Goal: Task Accomplishment & Management: Manage account settings

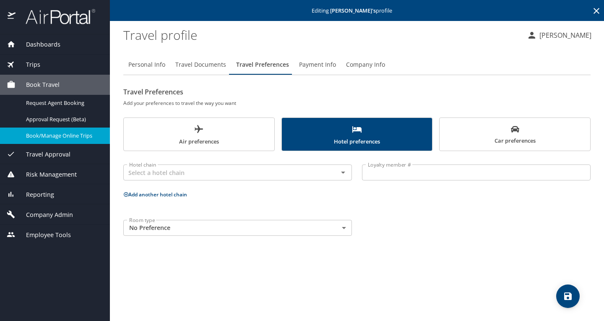
click at [64, 137] on span "Book/Manage Online Trips" at bounding box center [63, 136] width 74 height 8
click at [48, 155] on span "Travel Approval" at bounding box center [43, 154] width 55 height 9
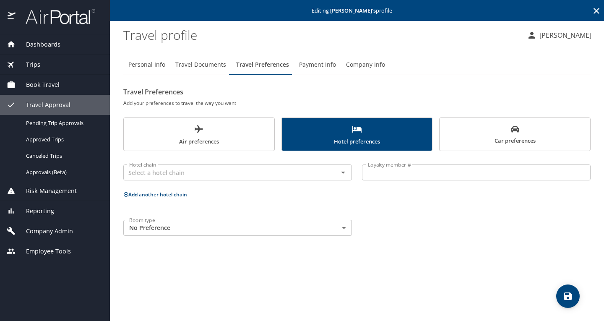
click at [49, 228] on span "Company Admin" at bounding box center [44, 230] width 57 height 9
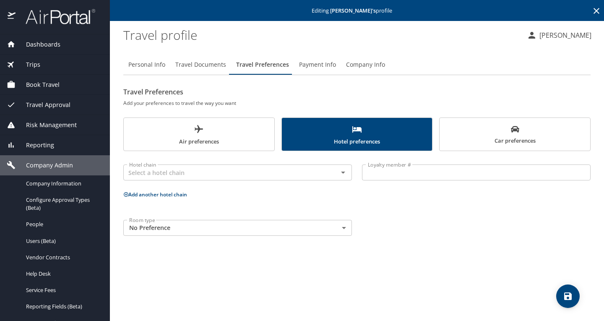
click at [49, 84] on span "Book Travel" at bounding box center [38, 84] width 44 height 9
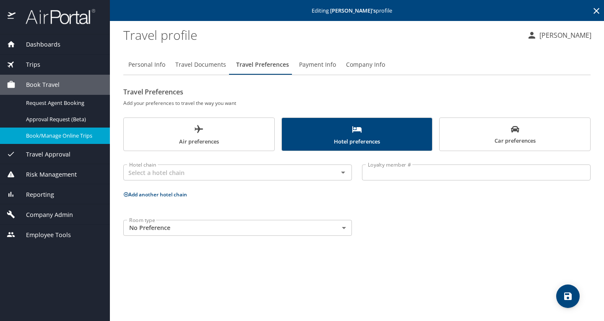
click at [57, 135] on span "Book/Manage Online Trips" at bounding box center [63, 136] width 74 height 8
click at [41, 210] on div "Company Admin" at bounding box center [55, 214] width 110 height 20
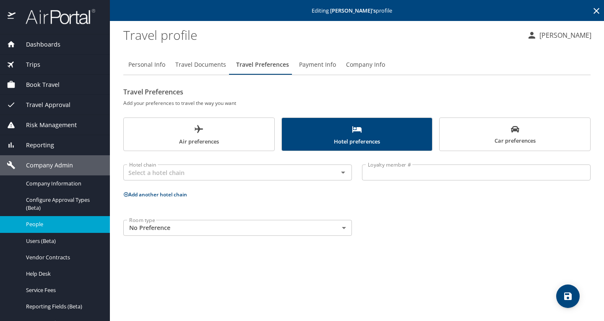
click at [42, 223] on span "People" at bounding box center [63, 224] width 74 height 8
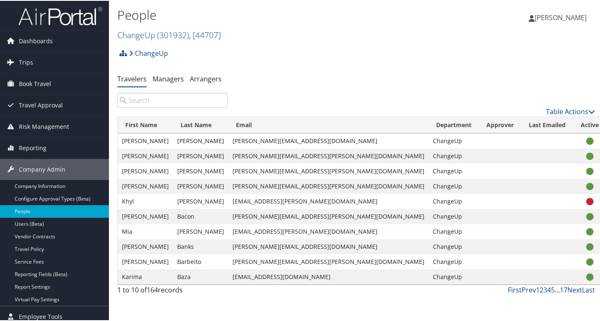
click at [185, 98] on input "search" at bounding box center [172, 99] width 110 height 15
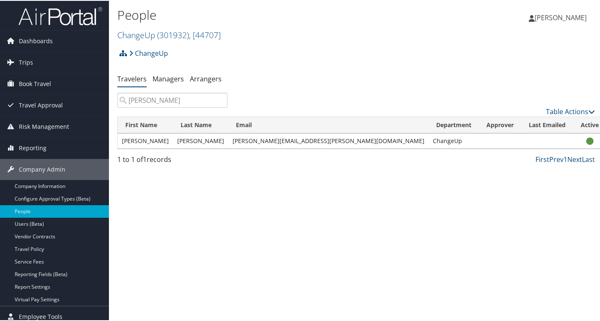
type input "[PERSON_NAME]"
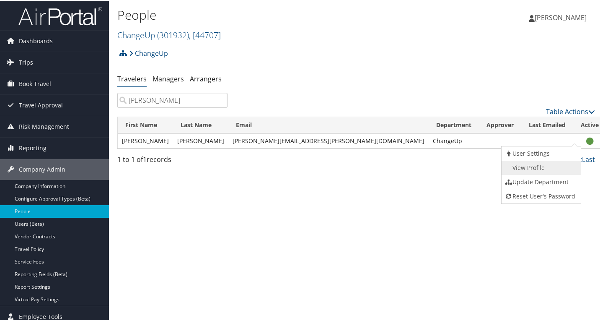
click at [547, 163] on link "View Profile" at bounding box center [540, 167] width 77 height 14
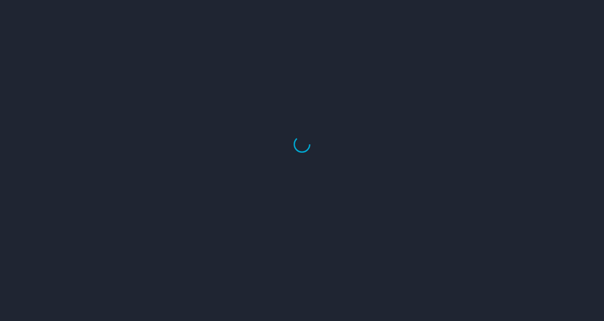
select select "US"
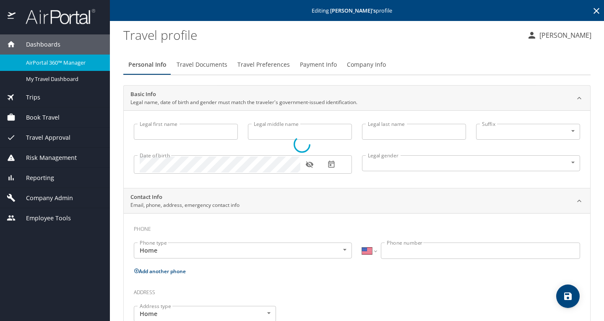
type input "[PERSON_NAME]"
type input "[DEMOGRAPHIC_DATA]"
type input "[PERSON_NAME]"
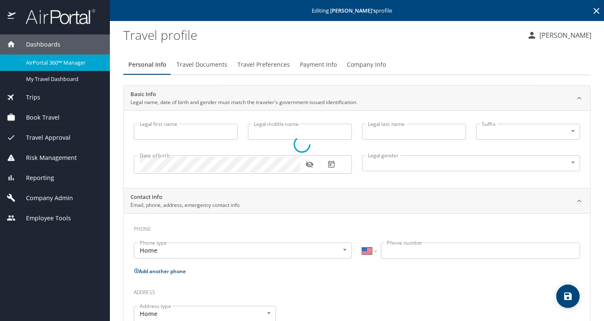
type input "[PERSON_NAME]"
type input "[PHONE_NUMBER]"
select select "US"
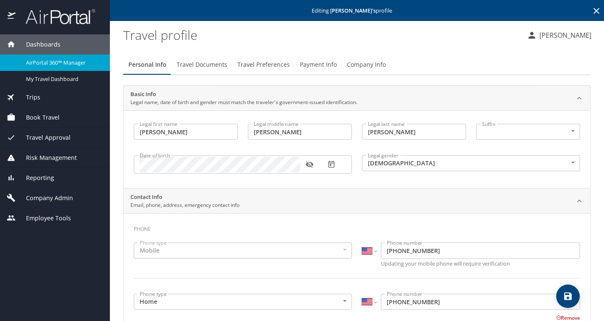
click at [260, 70] on button "Travel Preferences" at bounding box center [263, 64] width 62 height 20
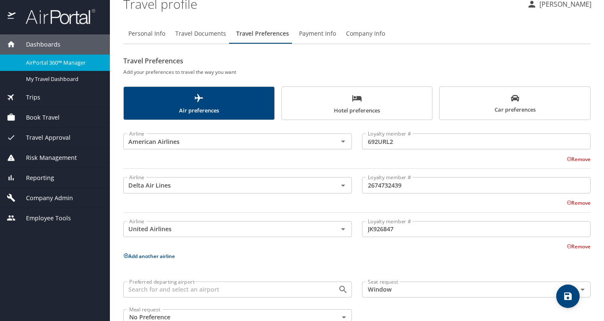
scroll to position [53, 0]
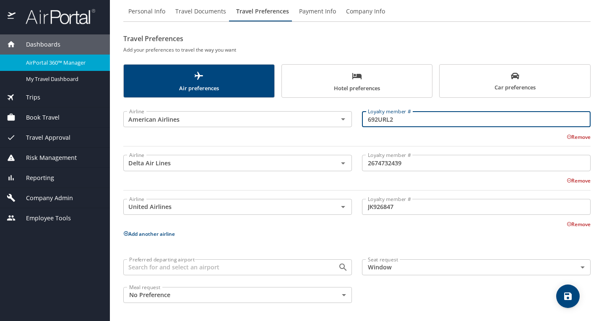
drag, startPoint x: 389, startPoint y: 121, endPoint x: 356, endPoint y: 122, distance: 33.1
click at [357, 122] on div "Loyalty member # 692URL2 Loyalty member #" at bounding box center [476, 119] width 238 height 33
drag, startPoint x: 379, startPoint y: 118, endPoint x: 394, endPoint y: 46, distance: 73.1
click at [394, 46] on h6 "Add your preferences to travel the way you want" at bounding box center [356, 49] width 467 height 9
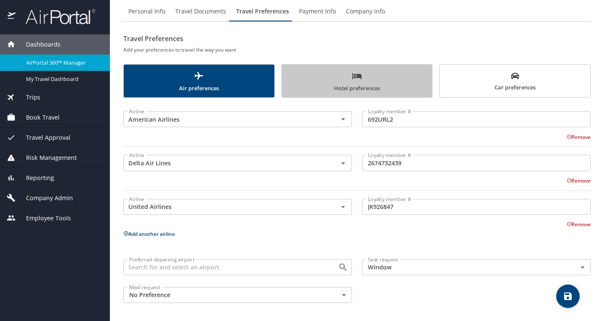
click at [398, 86] on span "Hotel preferences" at bounding box center [357, 82] width 140 height 22
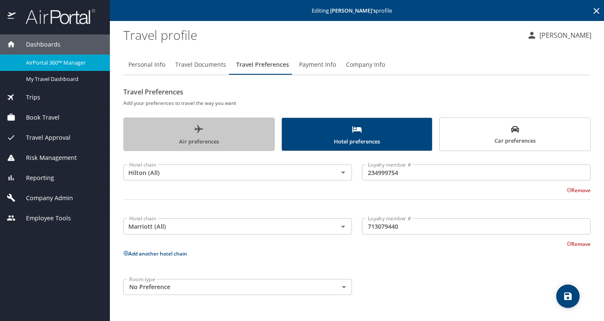
click at [249, 129] on span "Air preferences" at bounding box center [199, 135] width 140 height 22
